Goal: Task Accomplishment & Management: Manage account settings

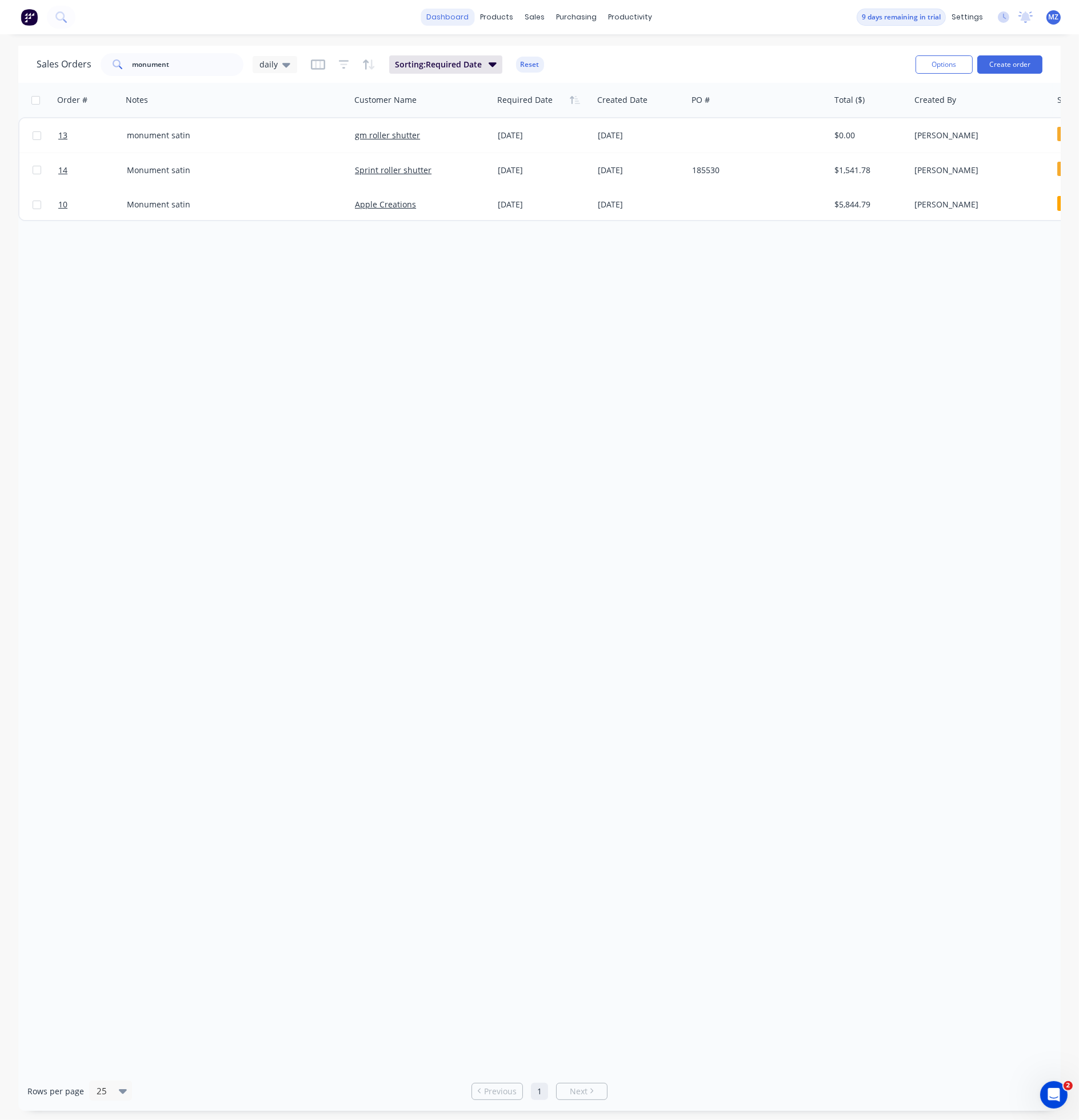
click at [442, 20] on link "dashboard" at bounding box center [447, 17] width 53 height 17
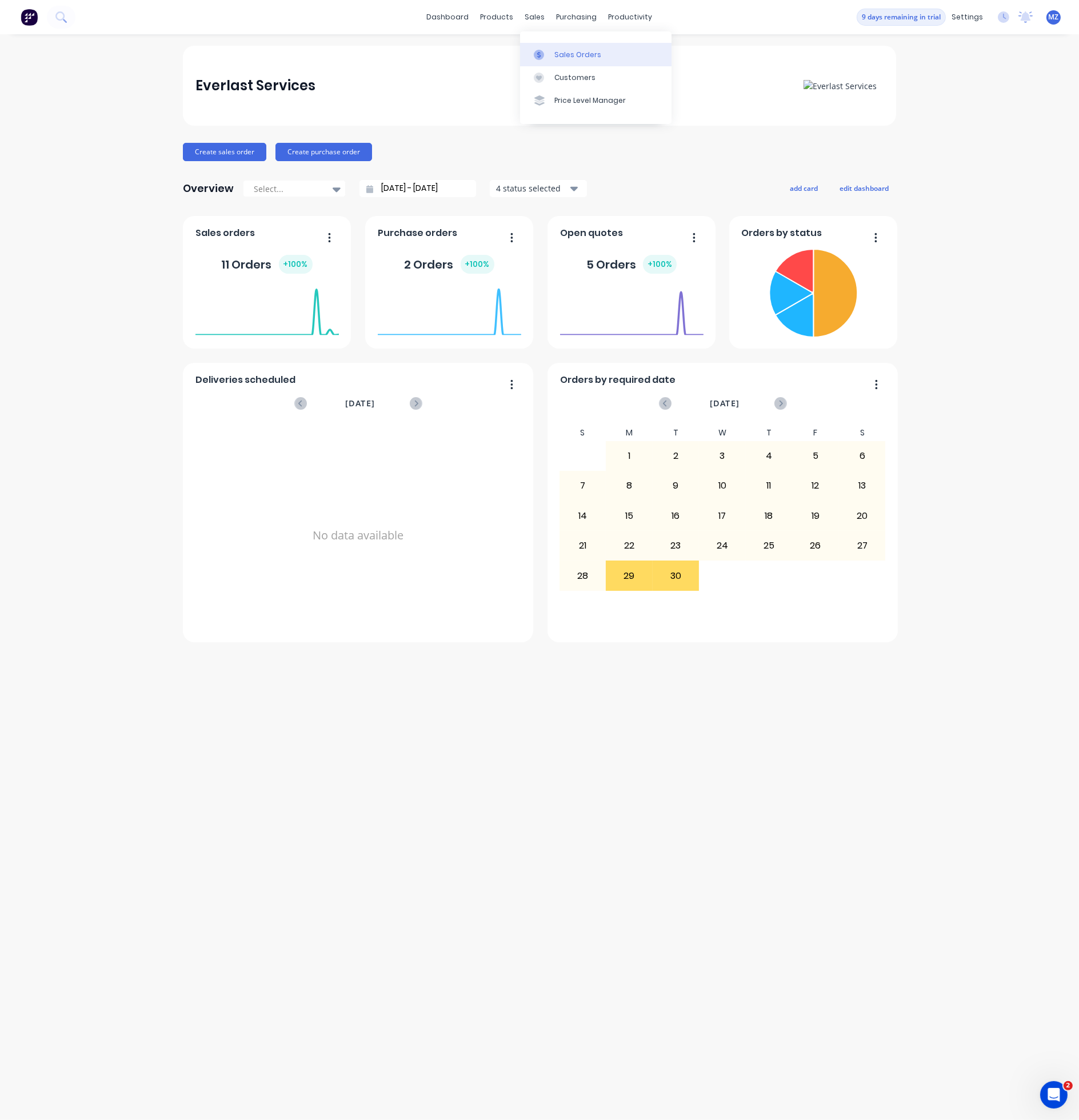
click at [545, 52] on div at bounding box center [542, 55] width 17 height 11
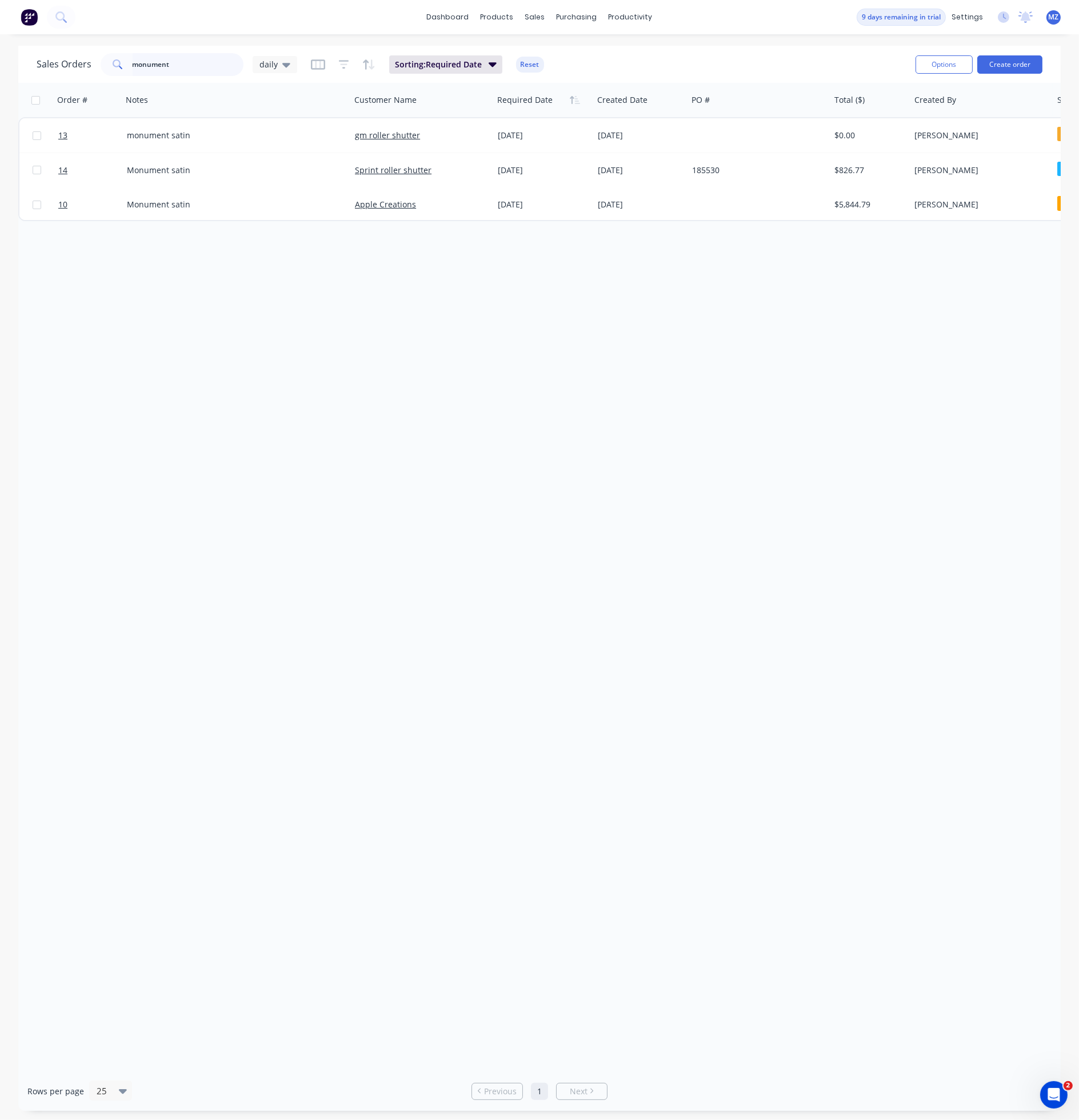
click at [221, 71] on input "monument" at bounding box center [188, 65] width 111 height 23
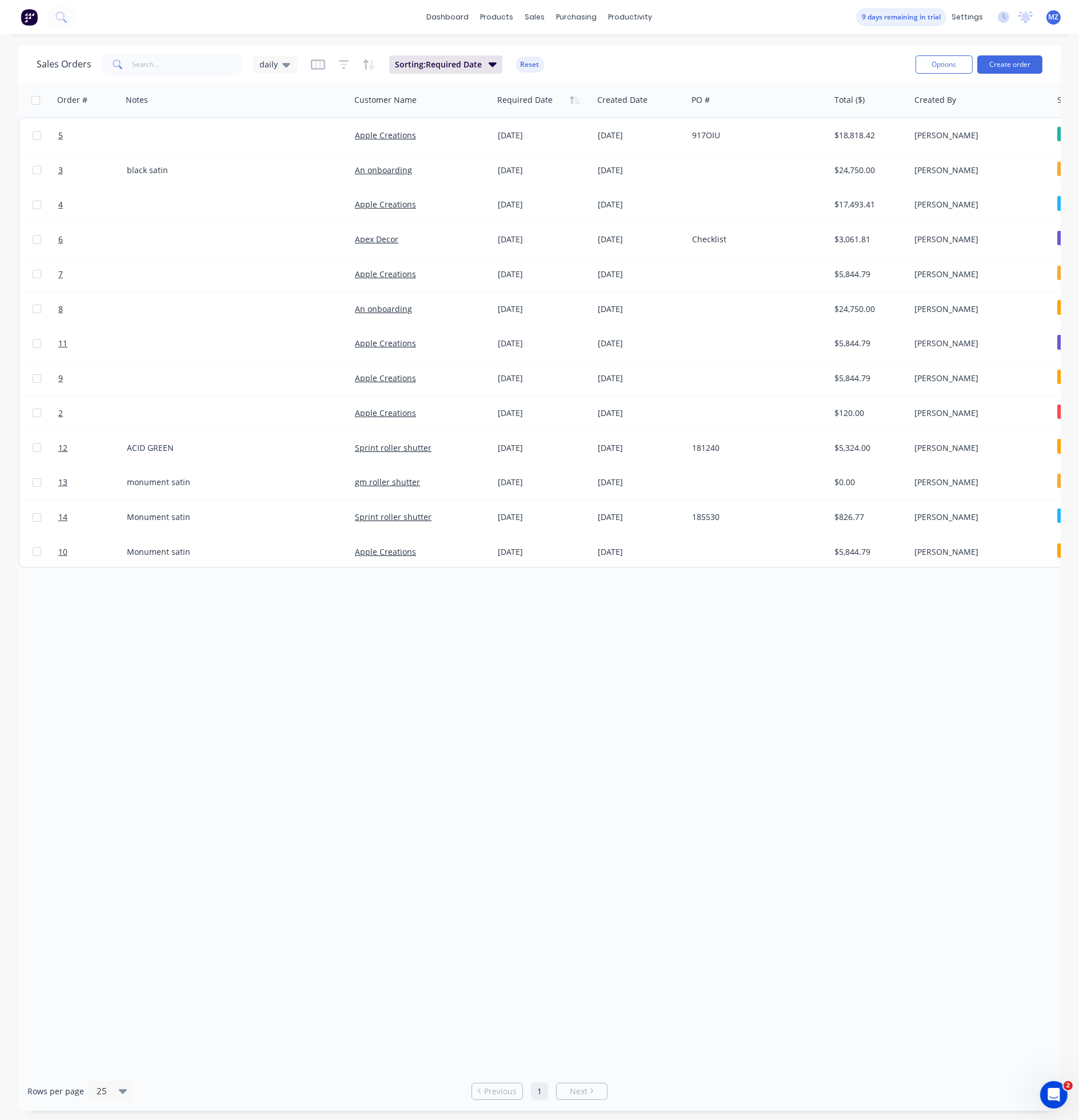
click at [1, 380] on div "Sales Orders daily Sorting: Required Date Reset Options Create order Order # No…" at bounding box center [539, 577] width 1079 height 1065
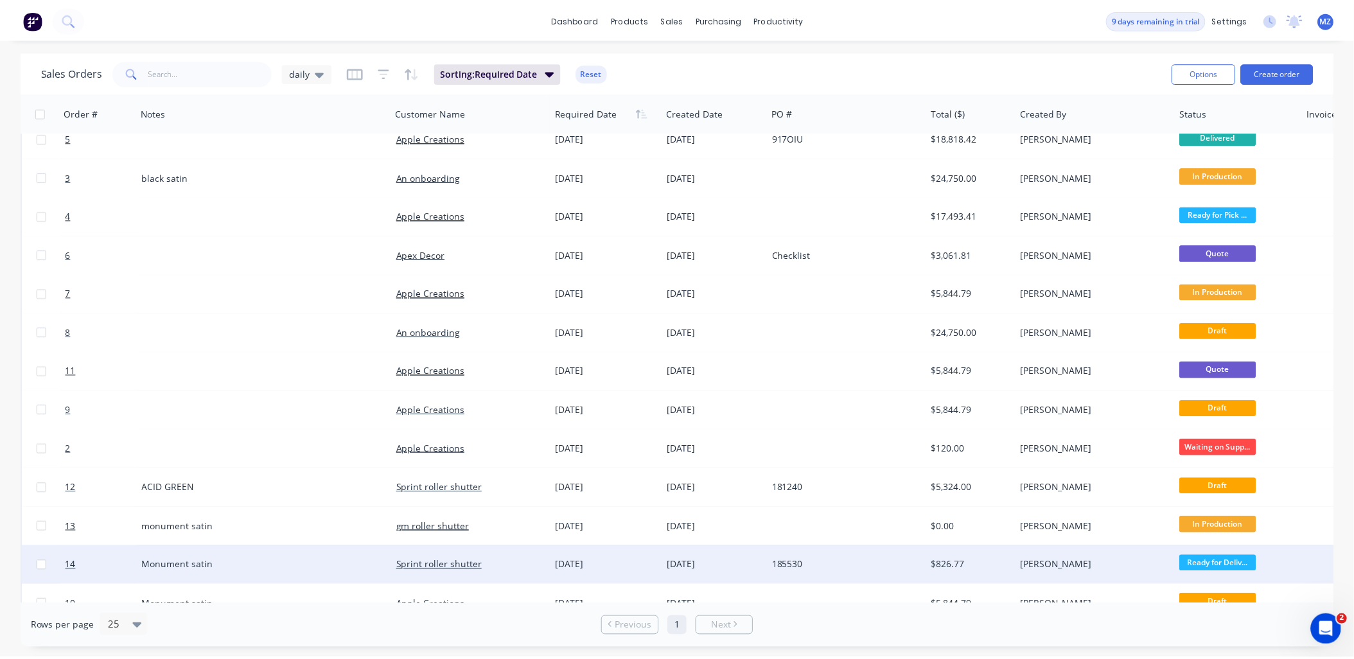
scroll to position [39, 0]
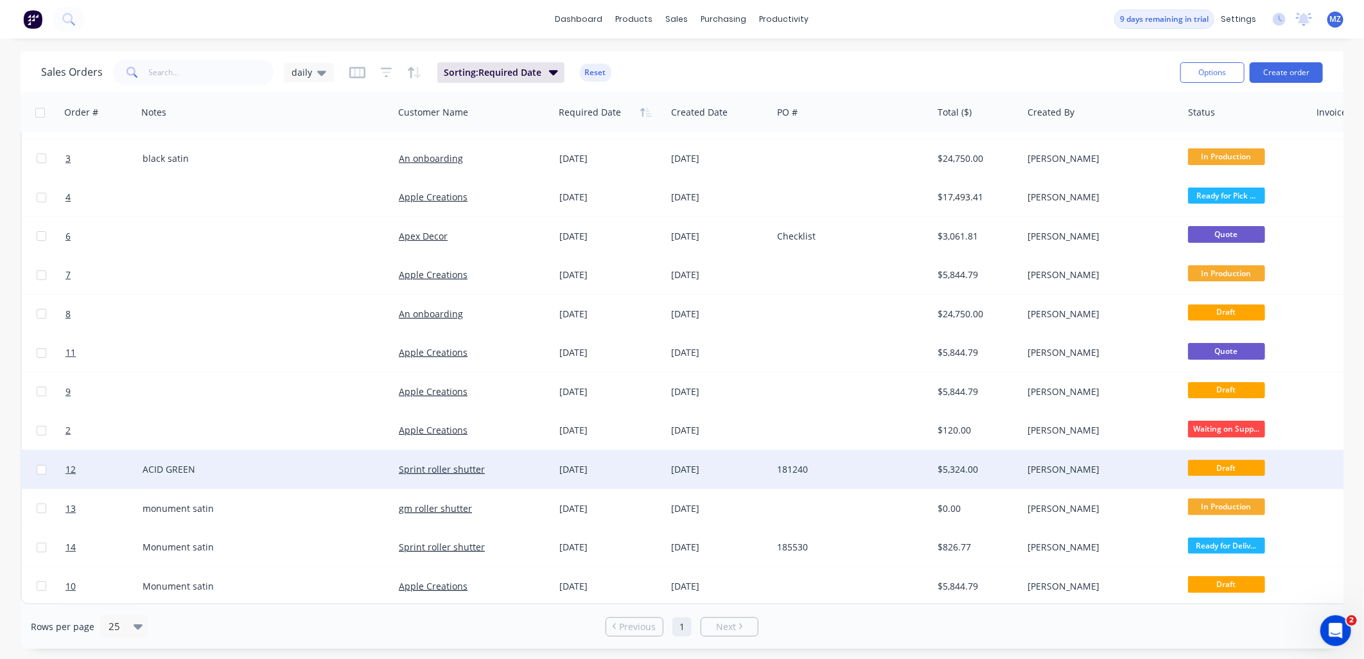
click at [336, 469] on div "ACID GREEN" at bounding box center [260, 469] width 234 height 13
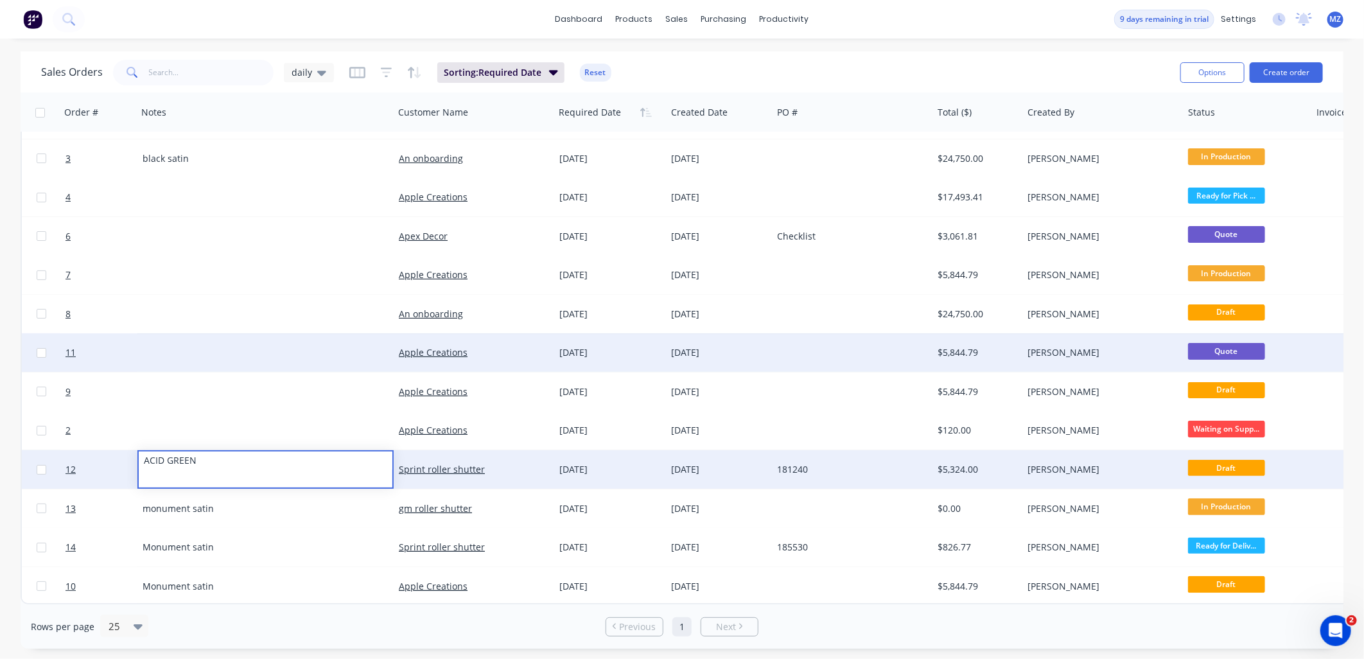
click at [260, 365] on div at bounding box center [265, 352] width 256 height 39
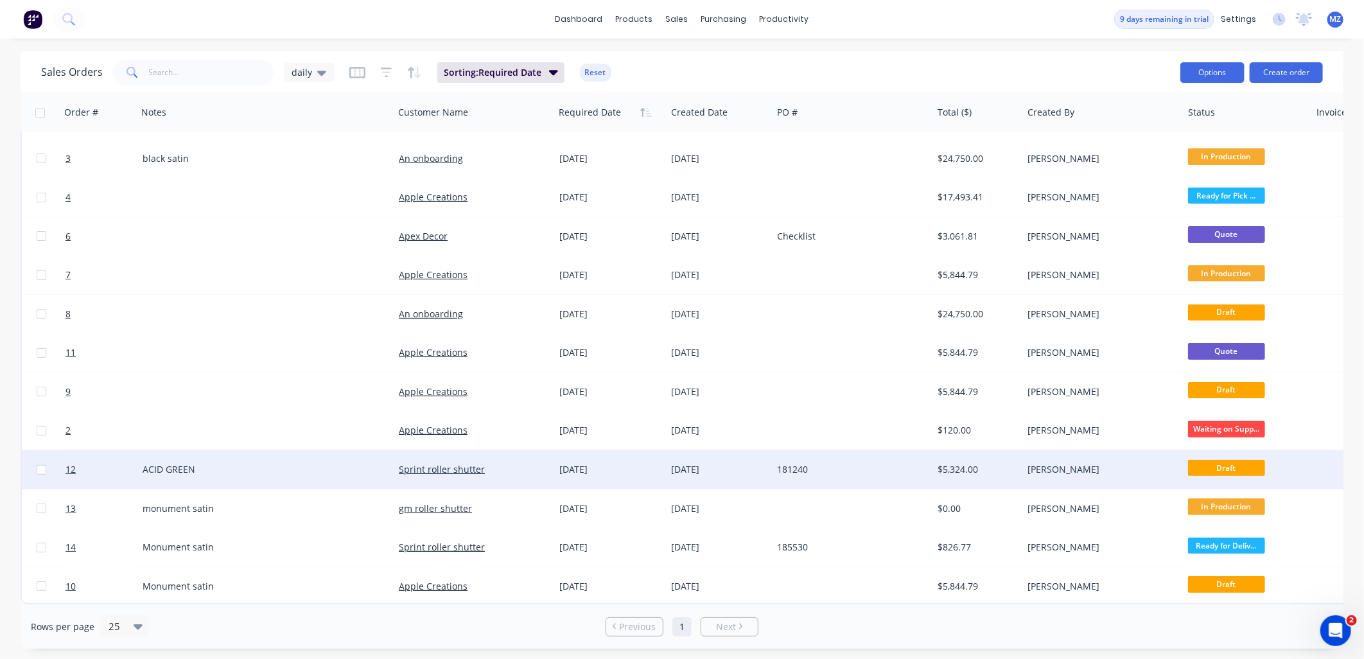
click at [1212, 65] on button "Options" at bounding box center [1212, 72] width 64 height 21
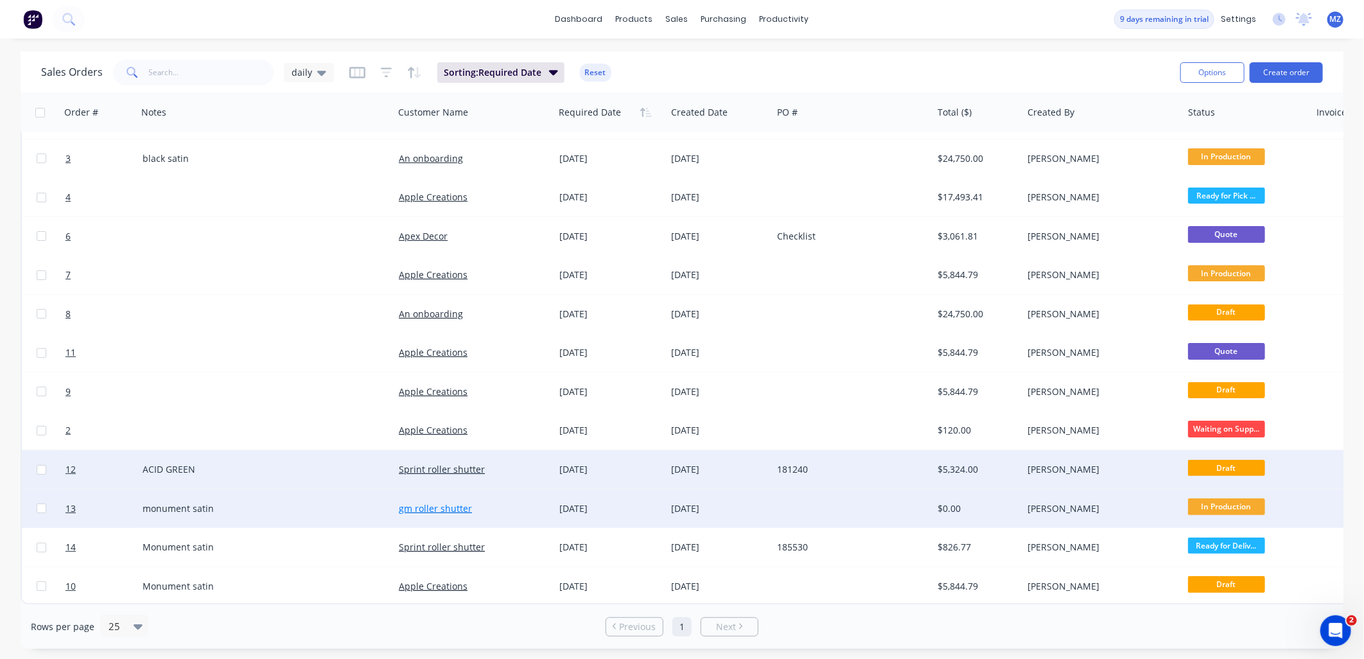
click at [445, 504] on link "gm roller shutter" at bounding box center [435, 508] width 73 height 12
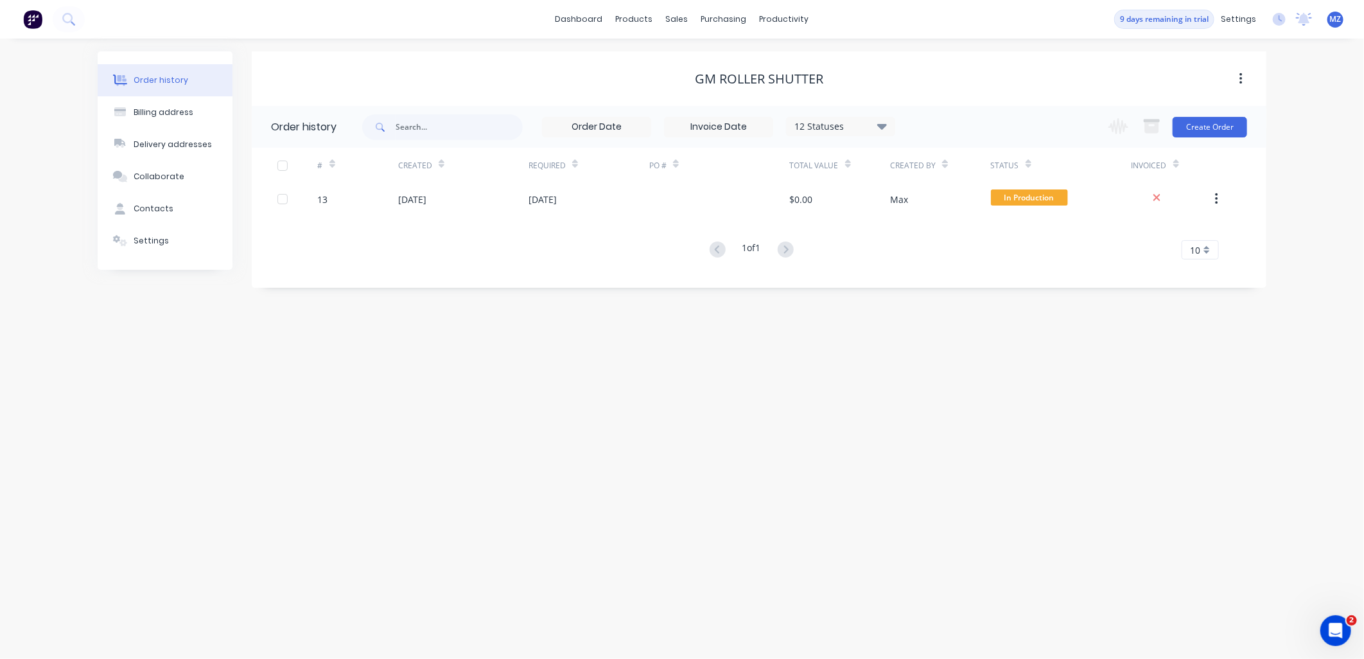
drag, startPoint x: 504, startPoint y: 290, endPoint x: 516, endPoint y: 290, distance: 12.2
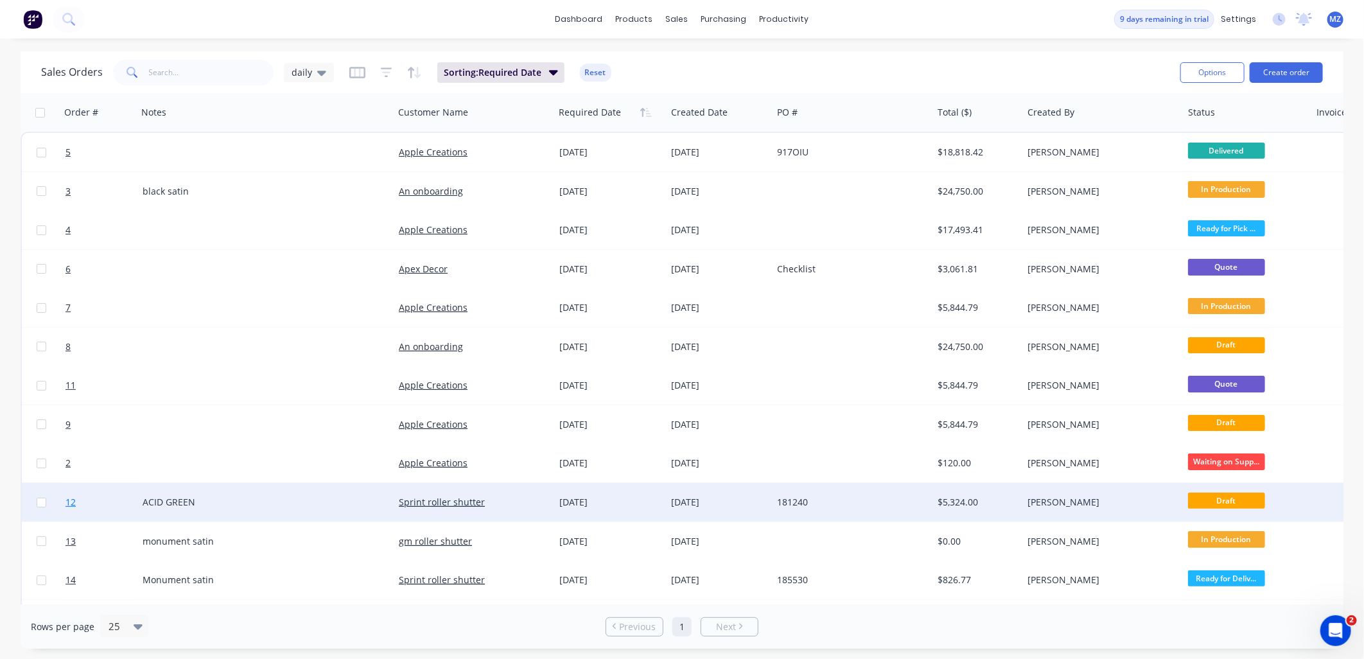
click at [67, 504] on span "12" at bounding box center [71, 502] width 10 height 13
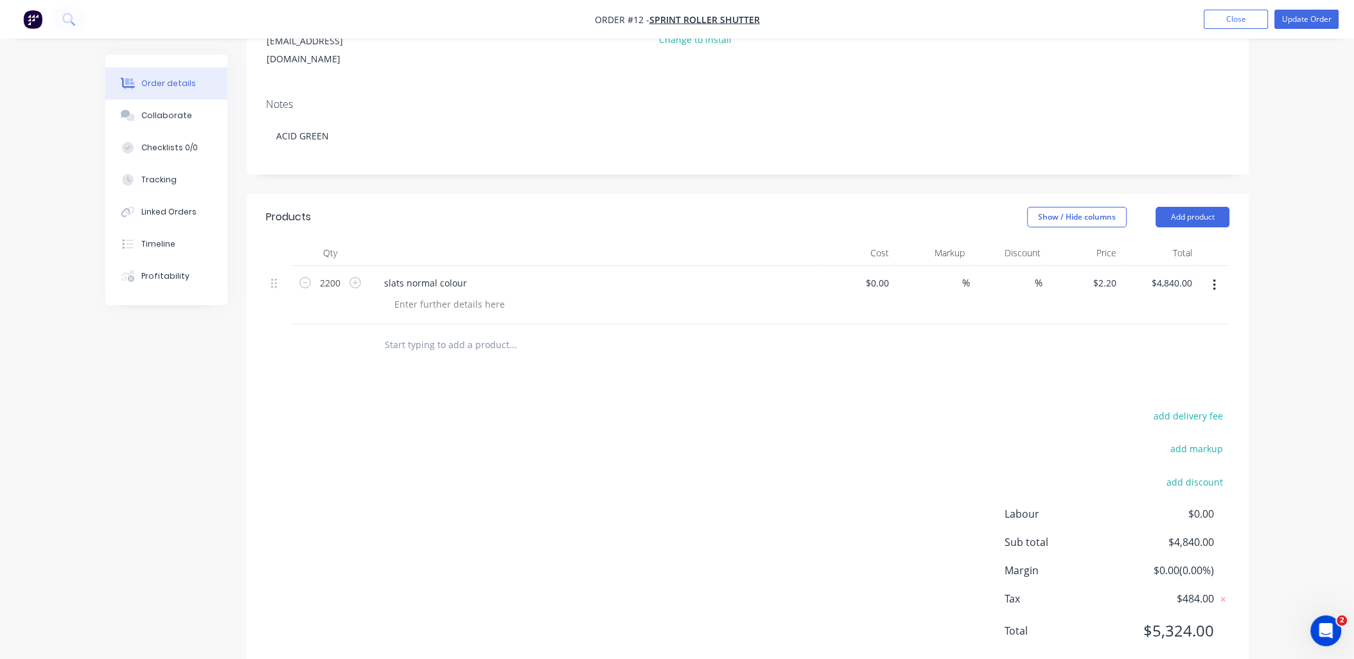
scroll to position [198, 0]
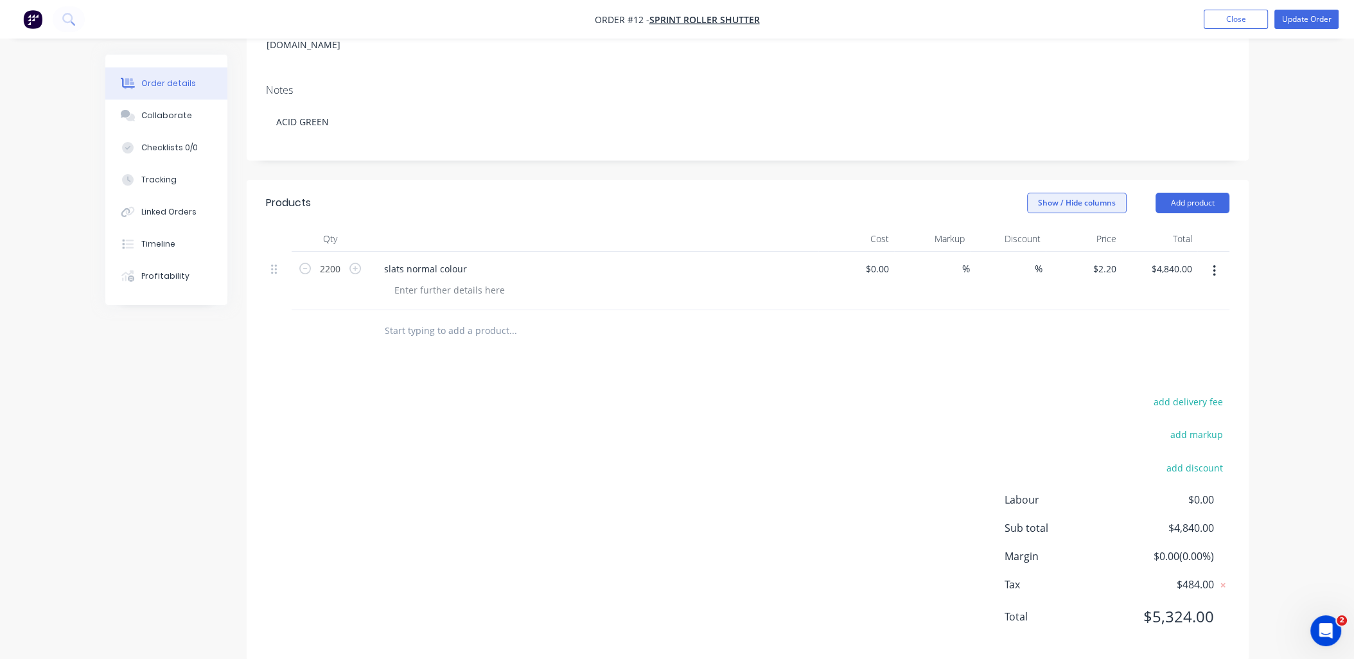
click at [1098, 193] on button "Show / Hide columns" at bounding box center [1077, 203] width 100 height 21
click at [1071, 221] on span "Cost" at bounding box center [1112, 225] width 96 height 13
click at [1032, 220] on input "Cost" at bounding box center [1032, 220] width 0 height 0
click at [1063, 248] on div "Markup" at bounding box center [1070, 243] width 76 height 11
click at [1068, 240] on span "Markup" at bounding box center [1112, 242] width 96 height 13
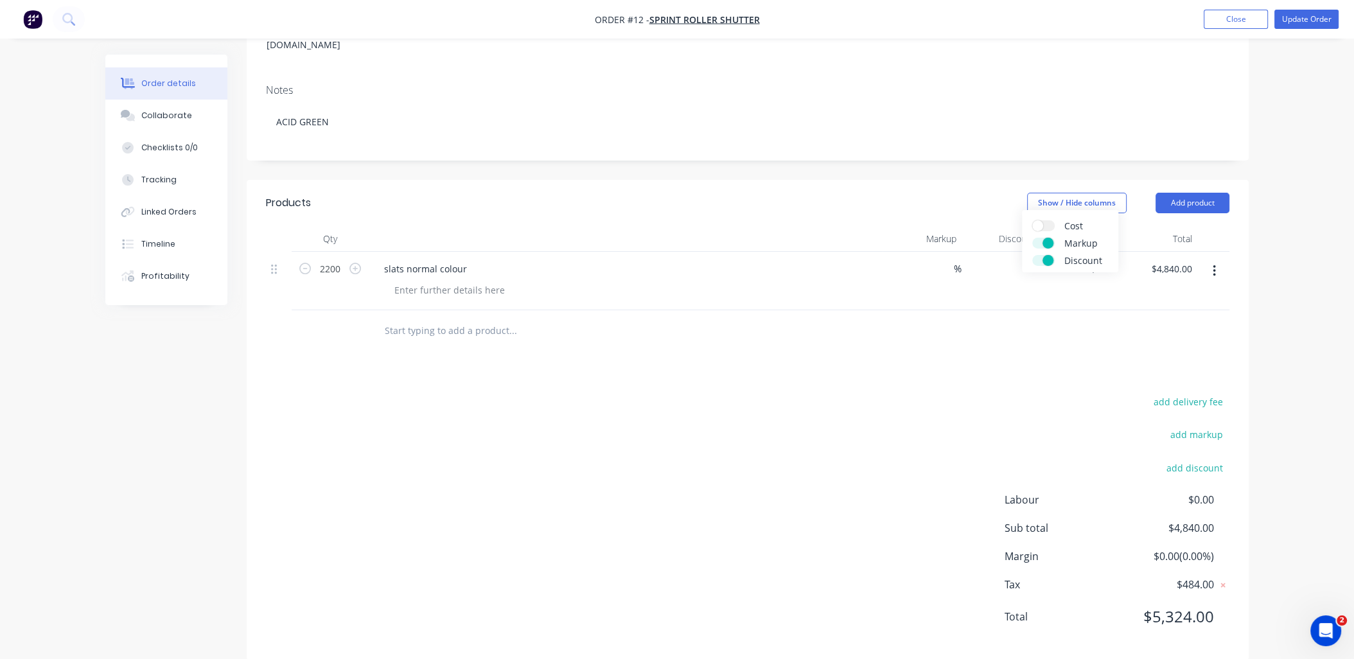
click at [1032, 238] on input "Markup" at bounding box center [1032, 238] width 0 height 0
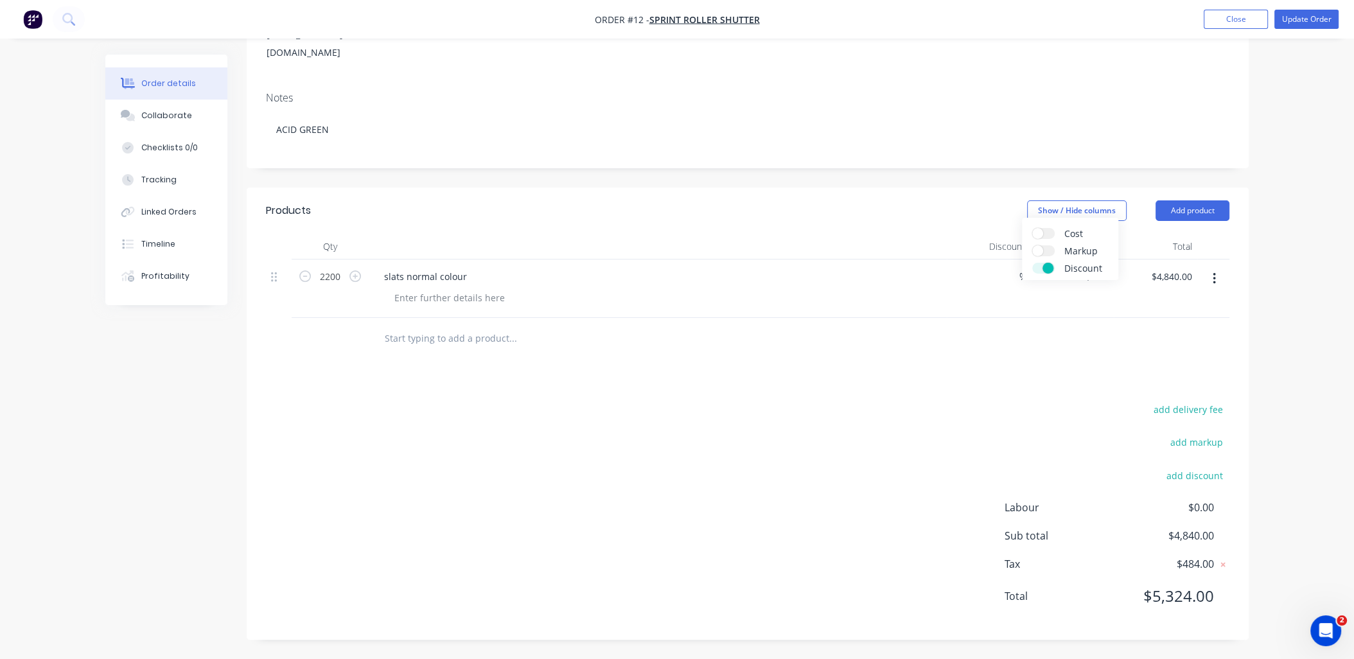
scroll to position [170, 0]
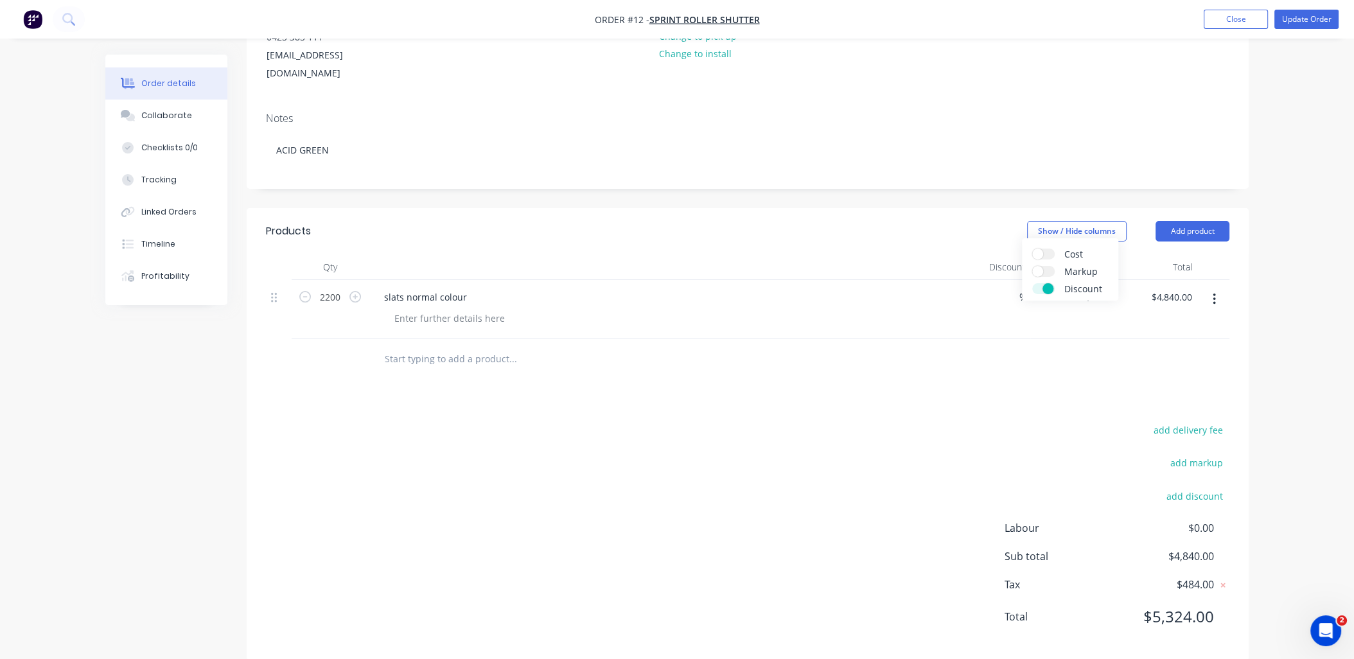
click at [1069, 261] on div "Cost Markup Discount" at bounding box center [1070, 269] width 96 height 62
click at [1067, 283] on span "Discount" at bounding box center [1112, 288] width 96 height 13
click at [1032, 283] on input "Discount" at bounding box center [1032, 283] width 0 height 0
click at [888, 435] on div "add delivery fee add markup add discount Labour $0.00 Sub total $4,840.00 Tax $…" at bounding box center [747, 531] width 963 height 220
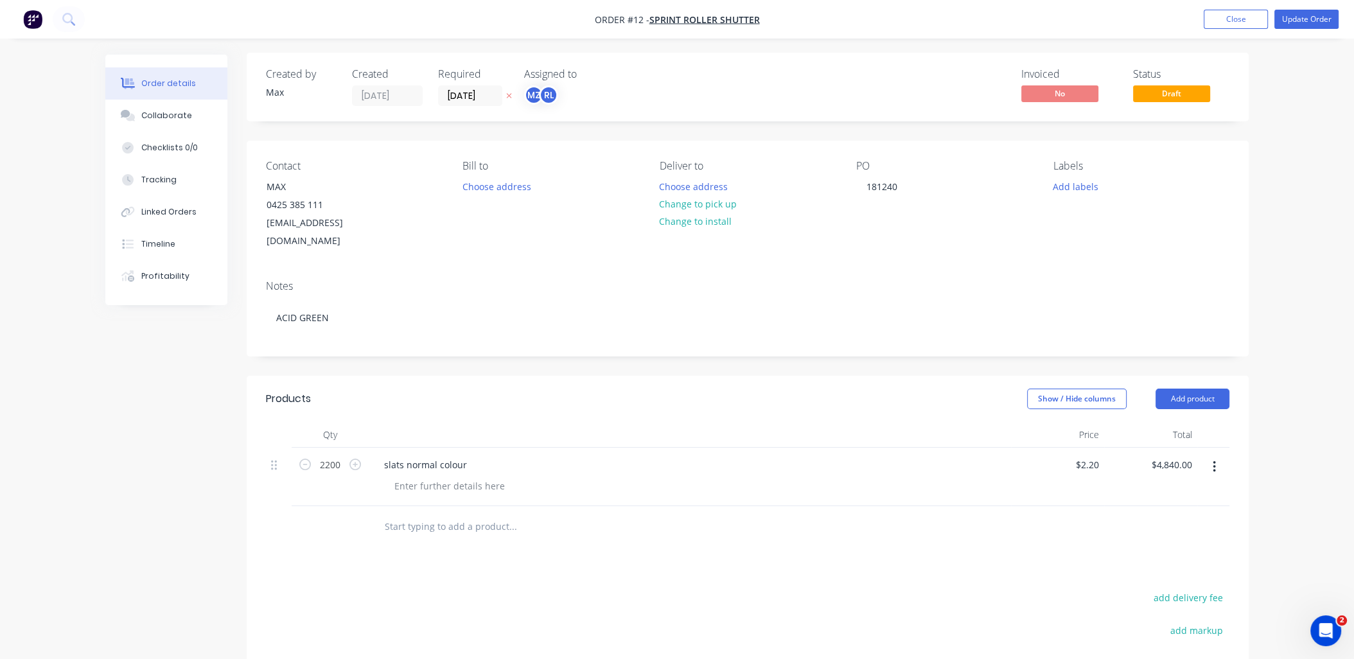
scroll to position [0, 0]
click at [1148, 112] on div "Created by [PERSON_NAME] Created [DATE] Required [DATE] Assigned to MZ RL Invoi…" at bounding box center [748, 89] width 1002 height 69
click at [1157, 93] on span "Draft" at bounding box center [1171, 95] width 77 height 16
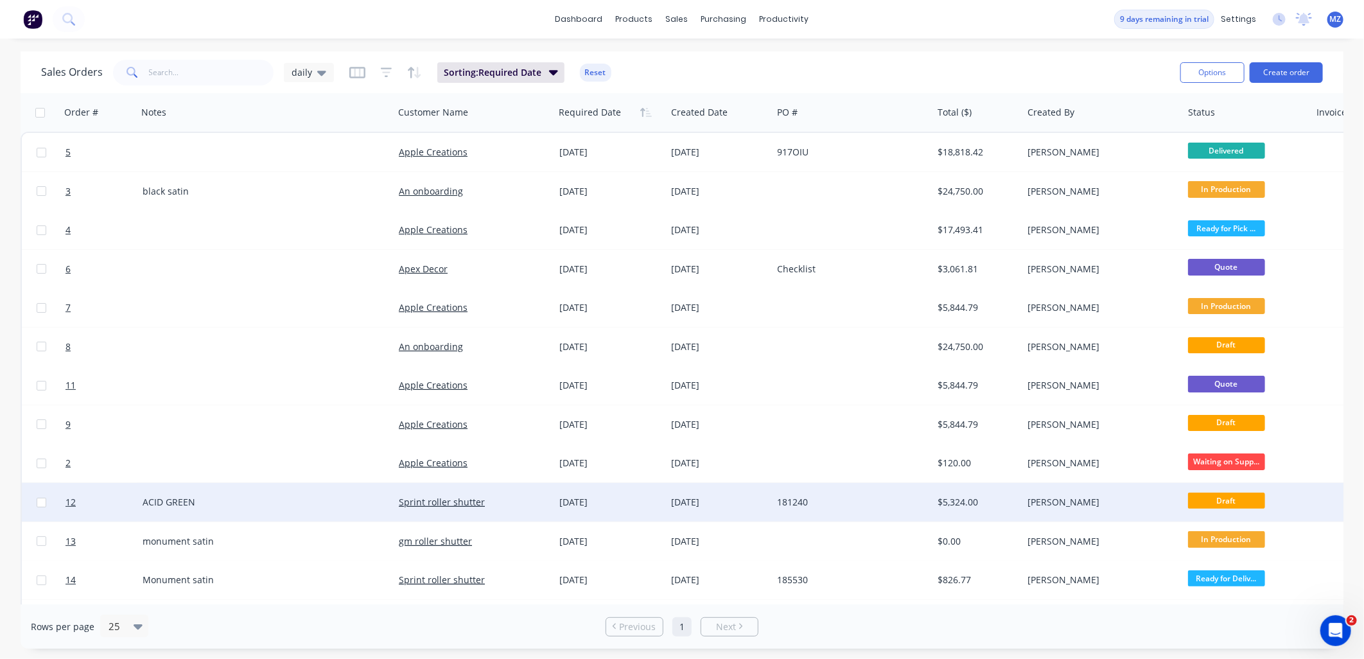
click at [1212, 505] on span "Draft" at bounding box center [1226, 501] width 77 height 16
click at [68, 498] on span "12" at bounding box center [71, 502] width 10 height 13
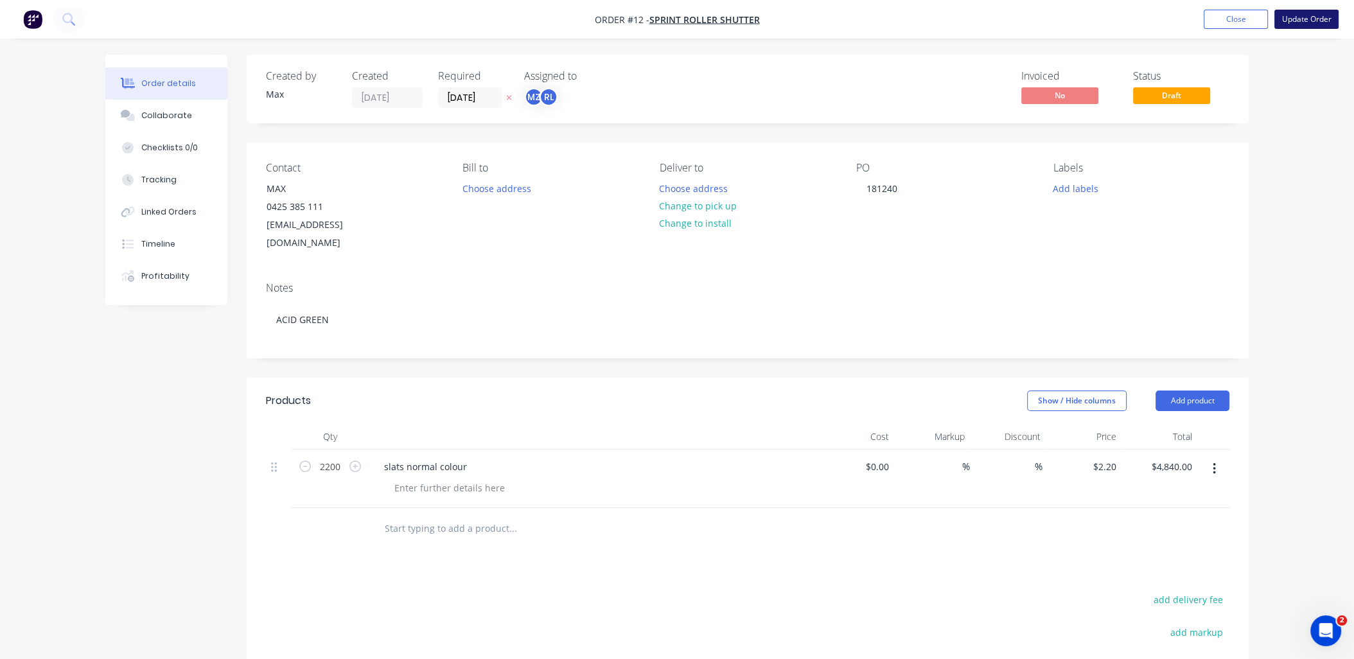
click at [1212, 21] on button "Update Order" at bounding box center [1306, 19] width 64 height 19
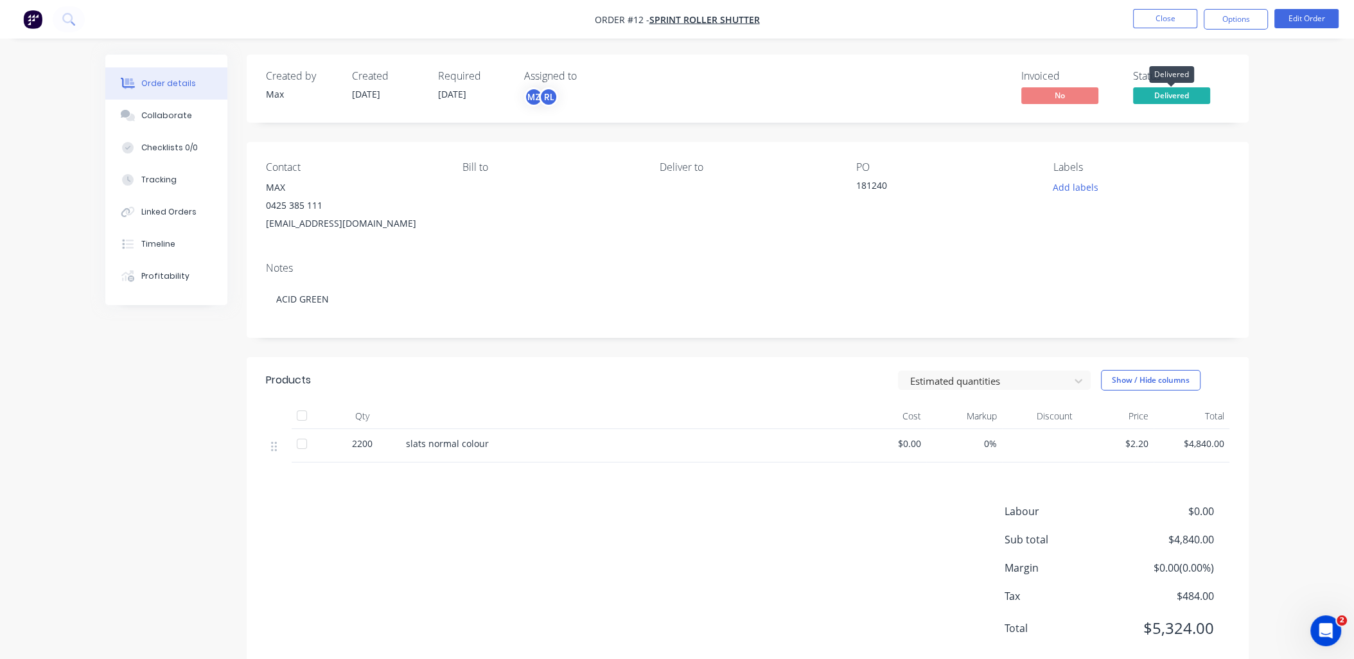
click at [1161, 94] on span "Delivered" at bounding box center [1171, 95] width 77 height 16
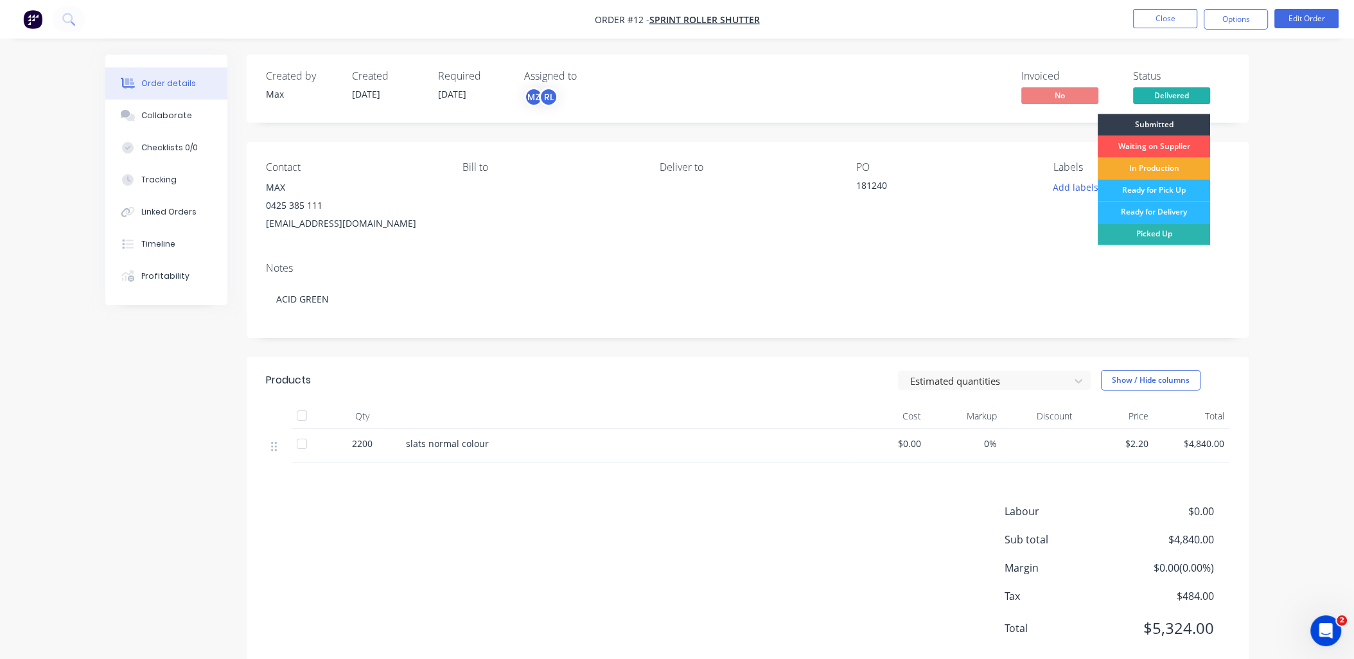
click at [1159, 166] on div "In Production" at bounding box center [1154, 168] width 112 height 22
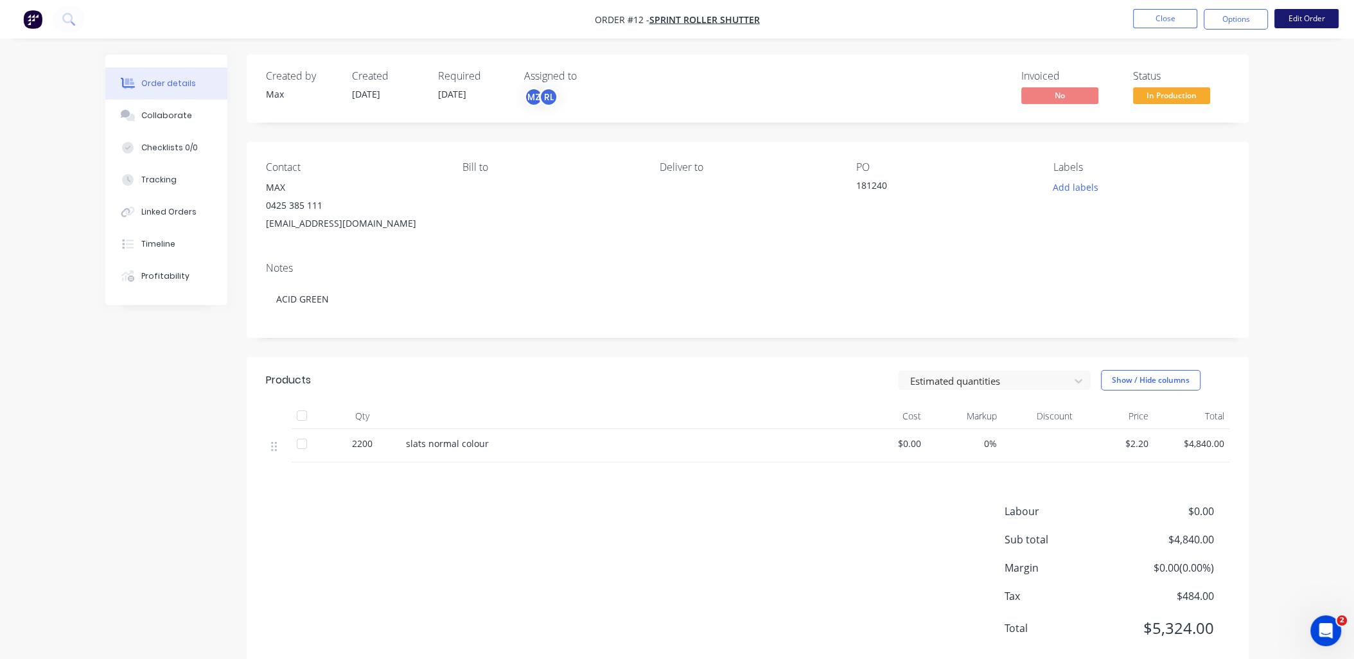
click at [1212, 14] on button "Edit Order" at bounding box center [1306, 18] width 64 height 19
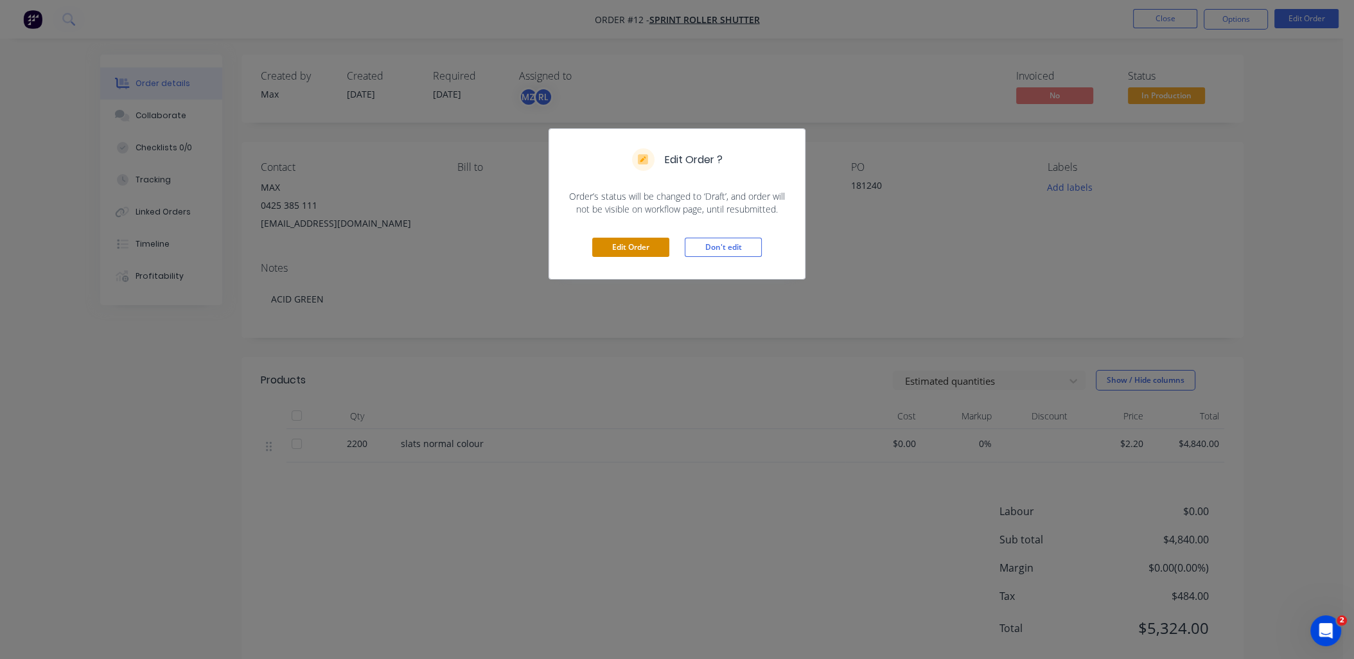
click at [644, 249] on button "Edit Order" at bounding box center [630, 247] width 77 height 19
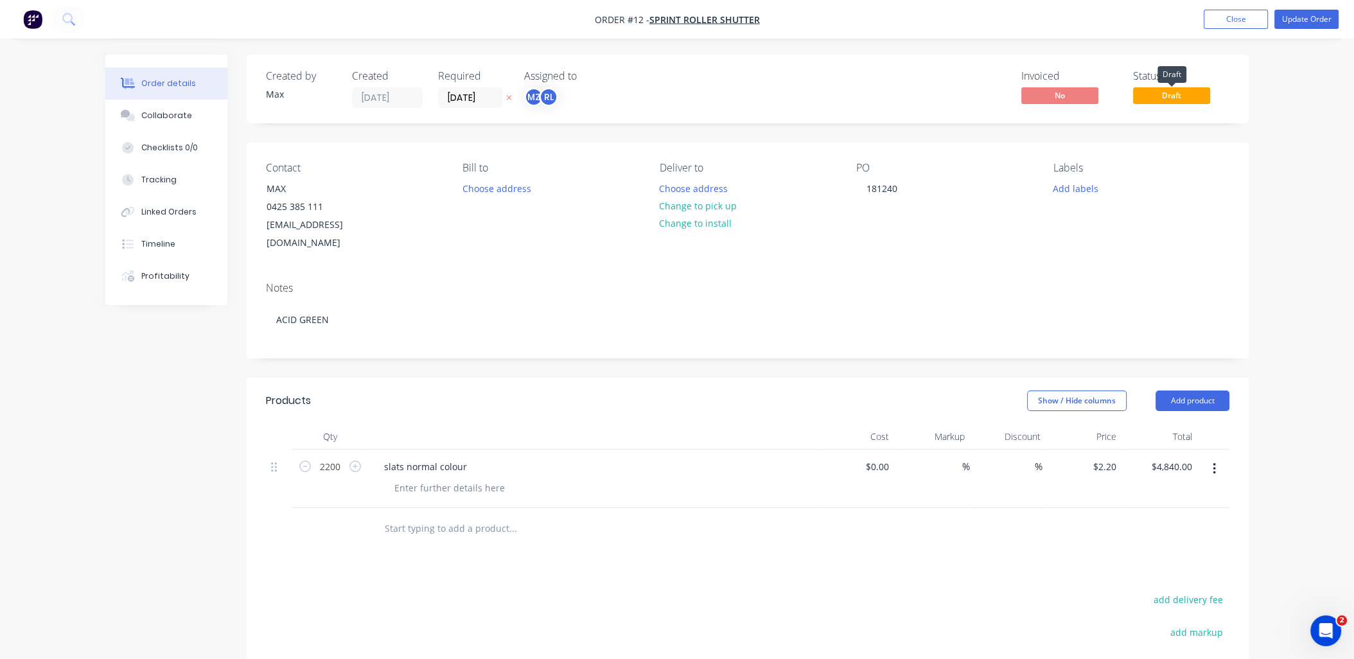
click at [1144, 101] on span "Draft" at bounding box center [1171, 95] width 77 height 16
click at [1167, 94] on span "Draft" at bounding box center [1171, 95] width 77 height 16
click at [1212, 17] on button "Update Order" at bounding box center [1306, 19] width 64 height 19
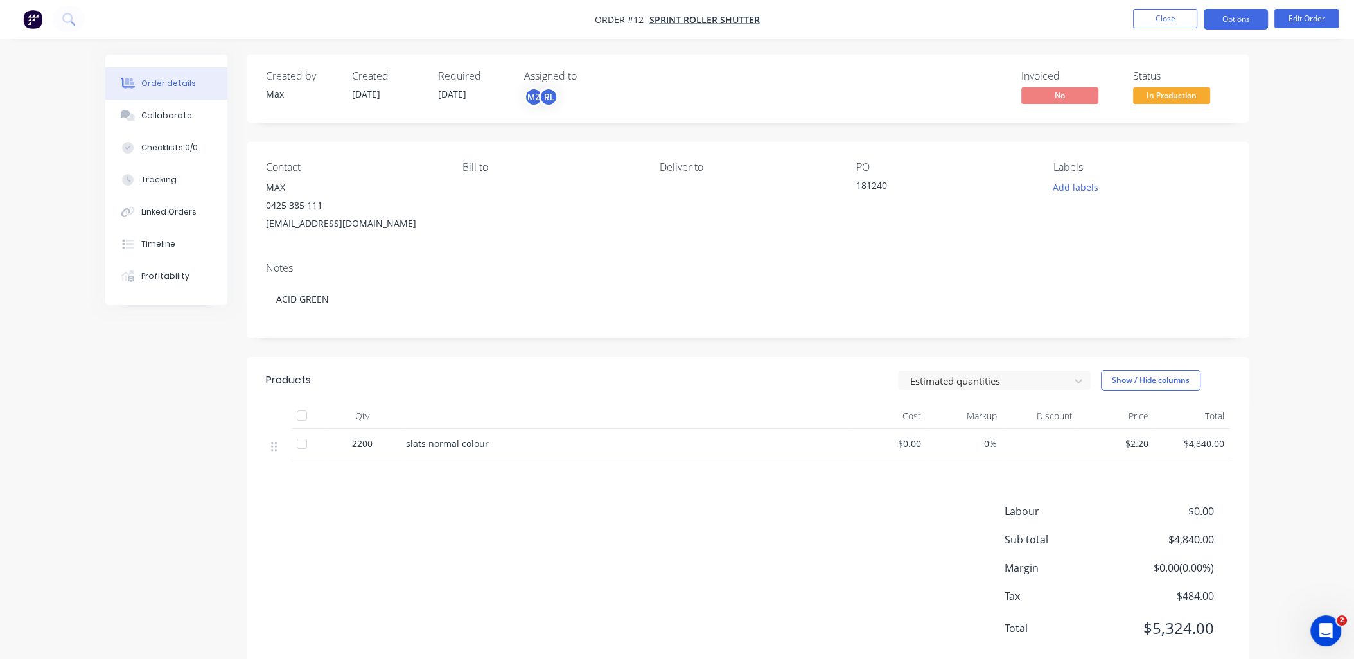
click at [1212, 19] on button "Options" at bounding box center [1236, 19] width 64 height 21
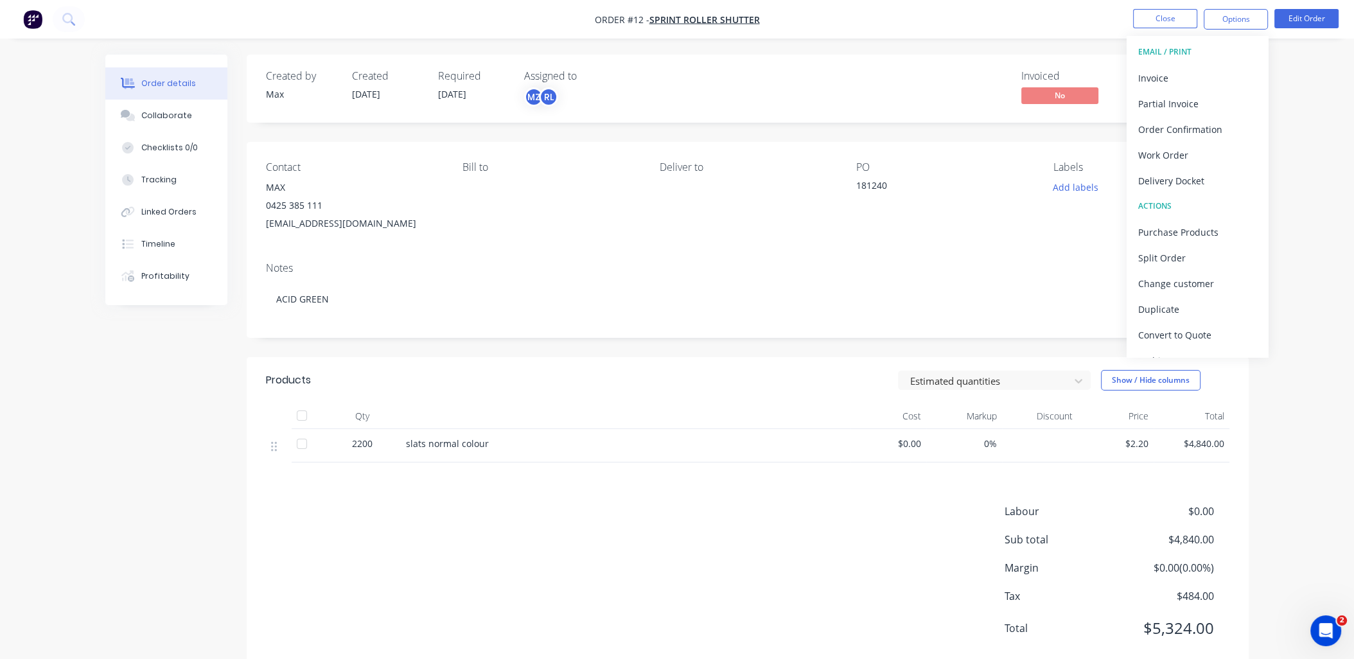
click at [910, 254] on div "Notes ACID GREEN" at bounding box center [748, 295] width 1002 height 86
drag, startPoint x: 696, startPoint y: 64, endPoint x: 705, endPoint y: 64, distance: 9.6
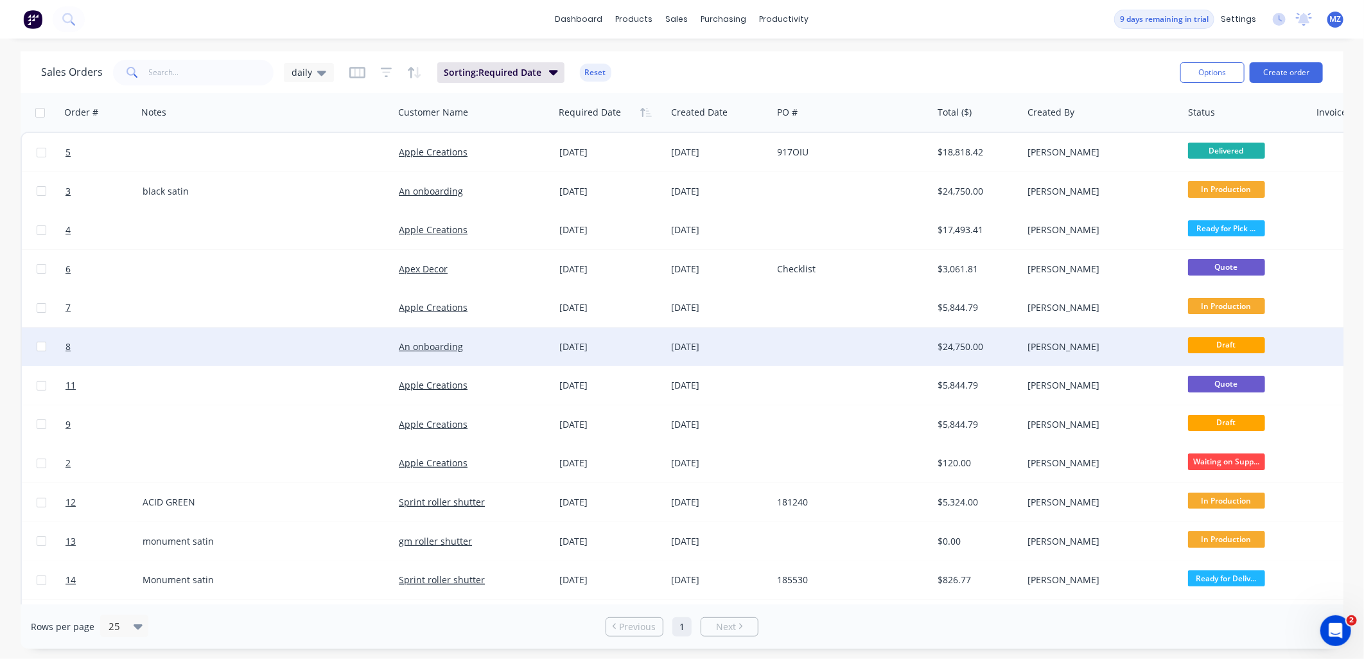
click at [1212, 338] on span "Draft" at bounding box center [1226, 345] width 77 height 16
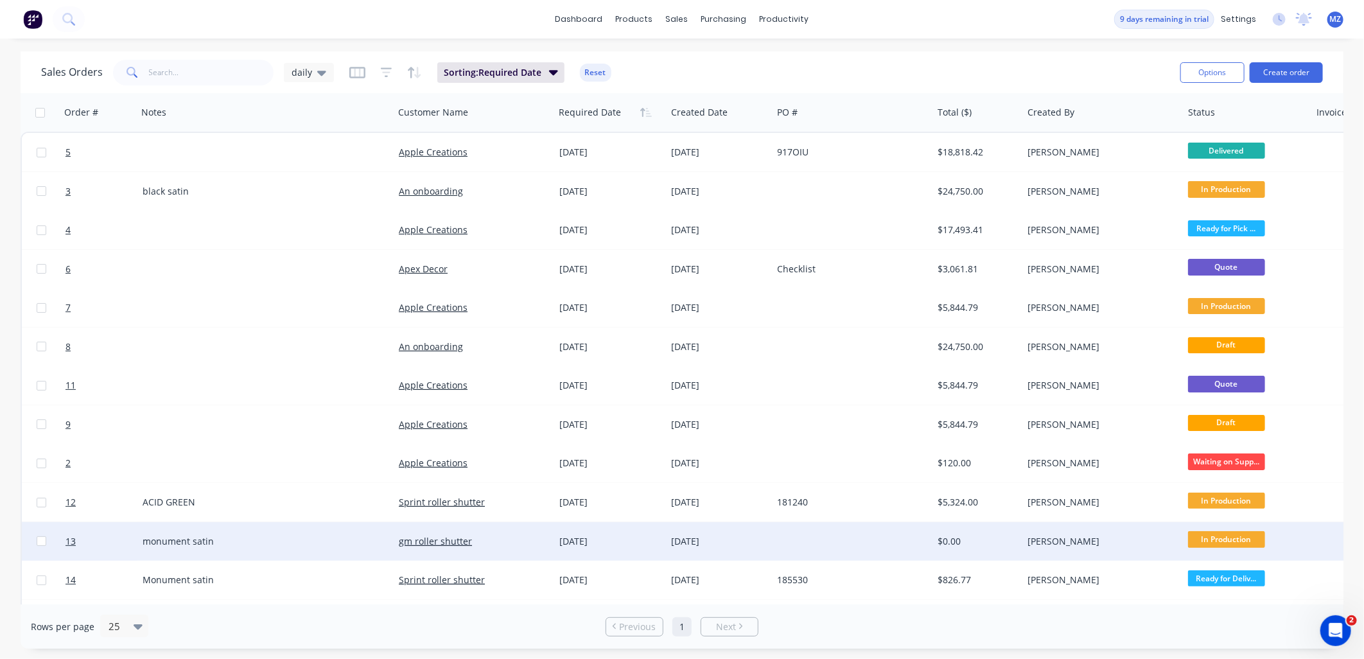
scroll to position [39, 0]
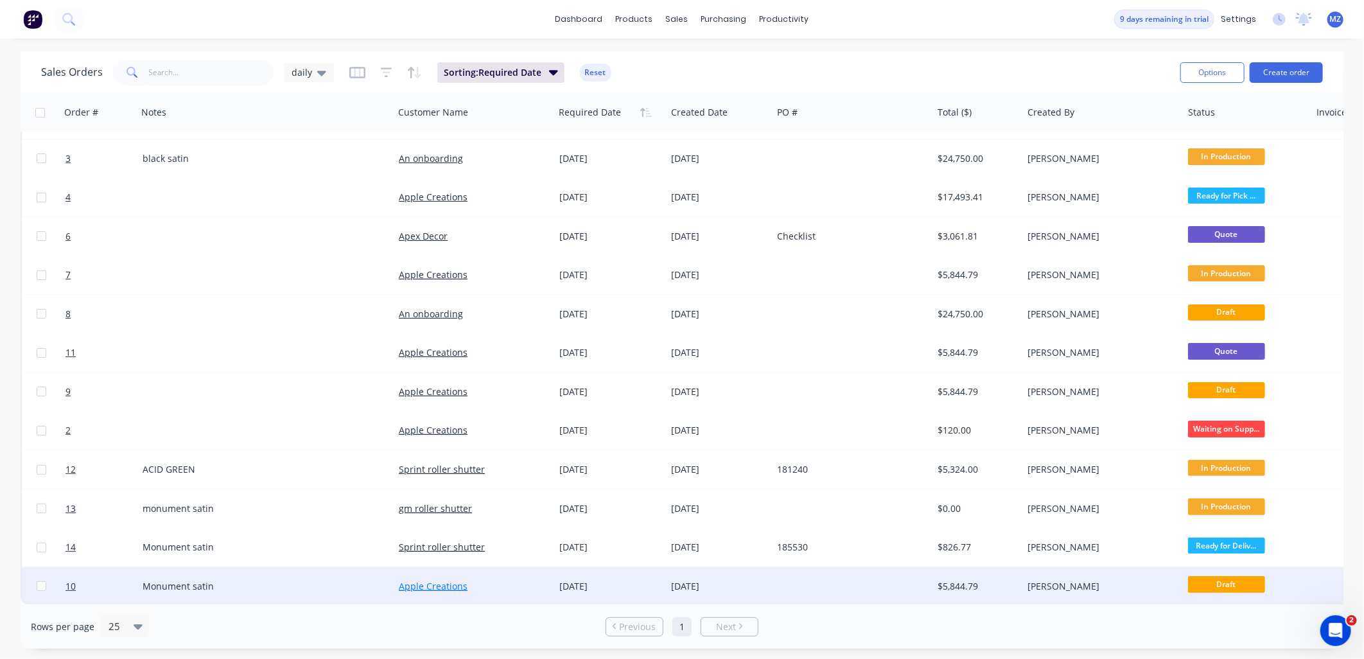
click at [432, 580] on link "Apple Creations" at bounding box center [433, 586] width 69 height 12
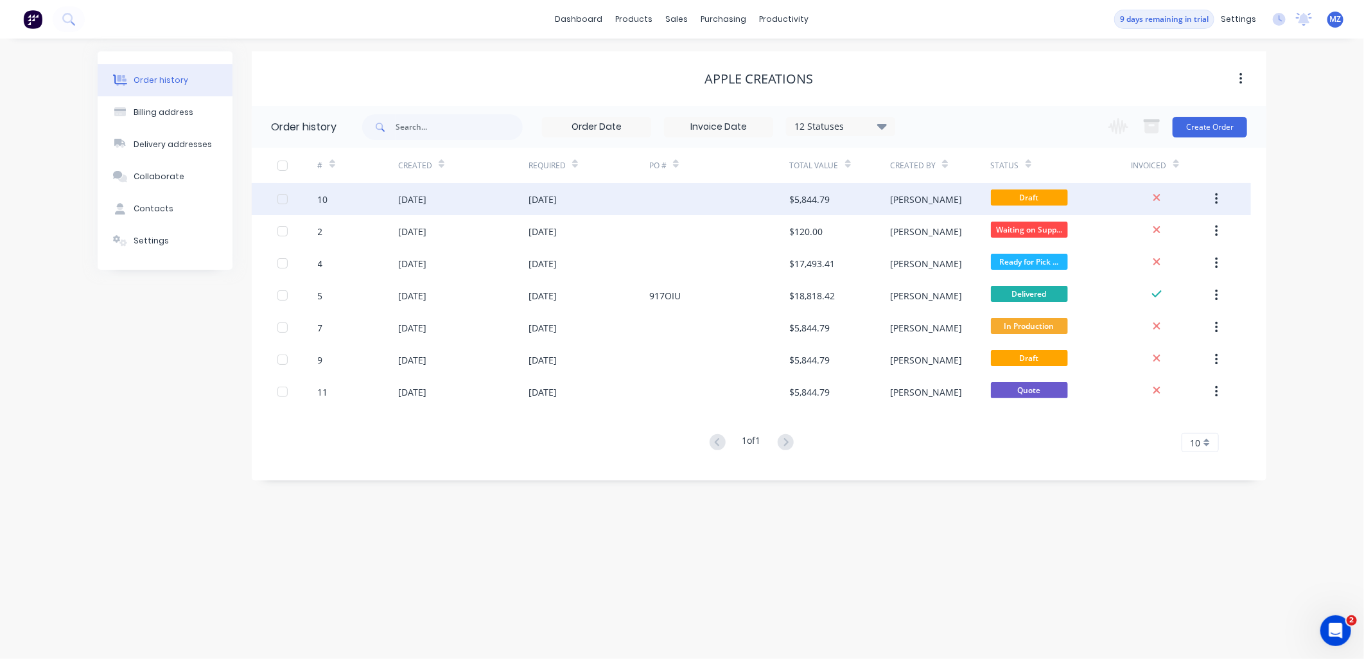
click at [504, 205] on div "[DATE]" at bounding box center [463, 199] width 130 height 32
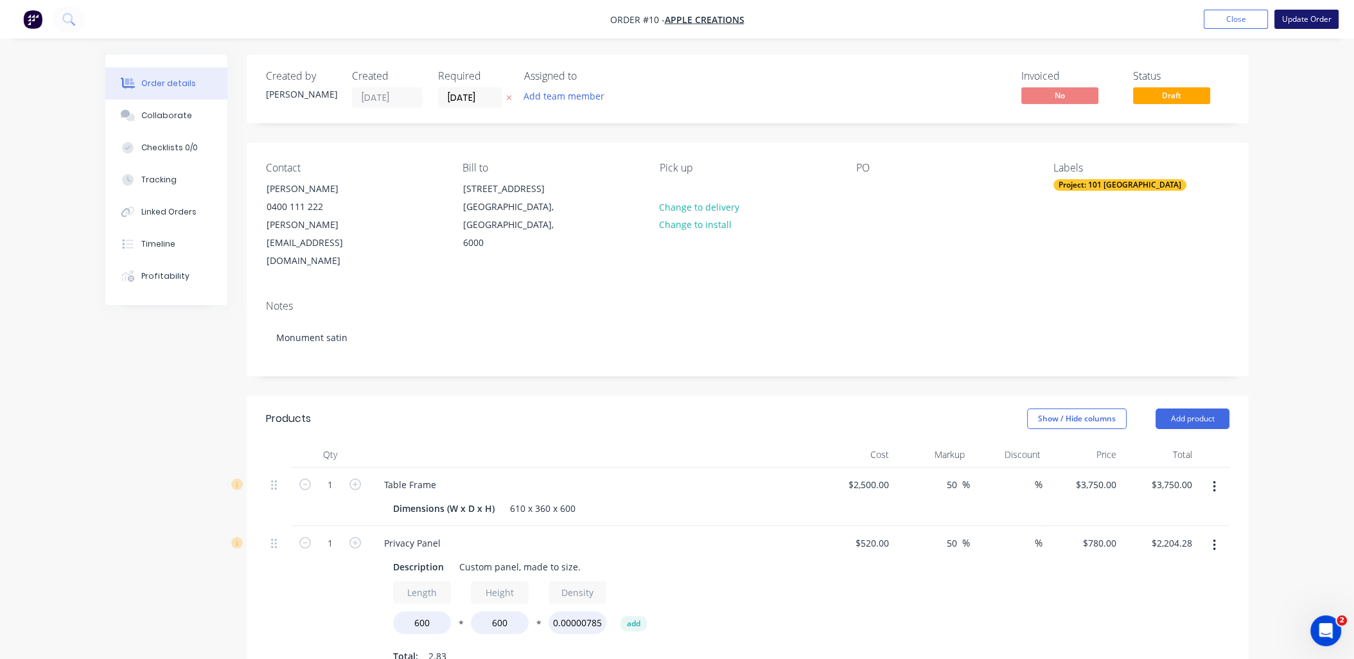
click at [1212, 18] on button "Update Order" at bounding box center [1306, 19] width 64 height 19
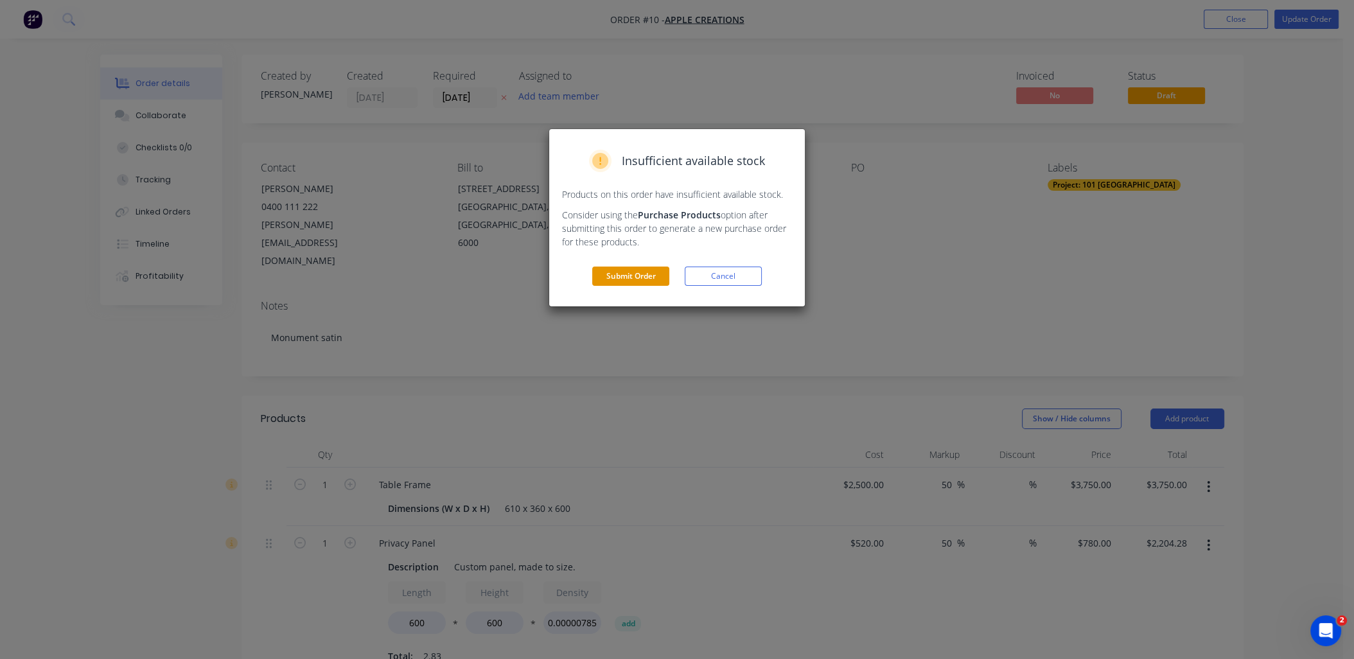
click at [629, 281] on button "Submit Order" at bounding box center [630, 276] width 77 height 19
